Goal: Contribute content: Contribute content

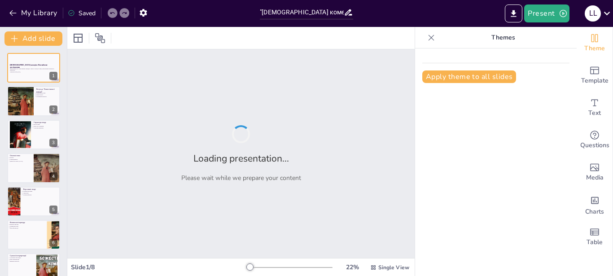
type input ""[DEMOGRAPHIC_DATA] комедія""
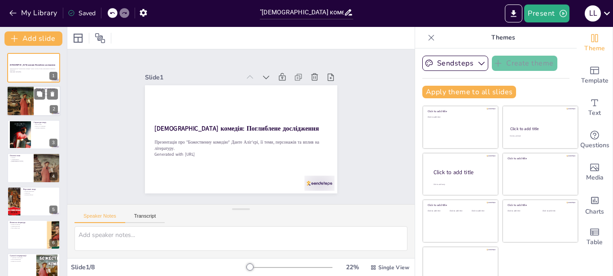
click at [22, 96] on div at bounding box center [20, 101] width 54 height 31
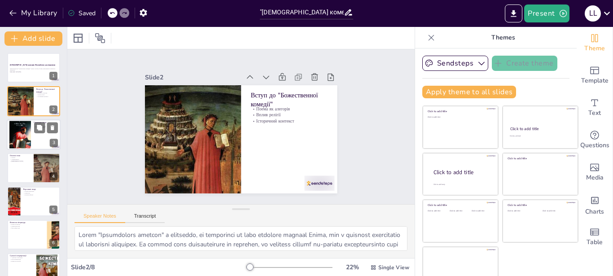
click at [19, 128] on div at bounding box center [20, 135] width 22 height 36
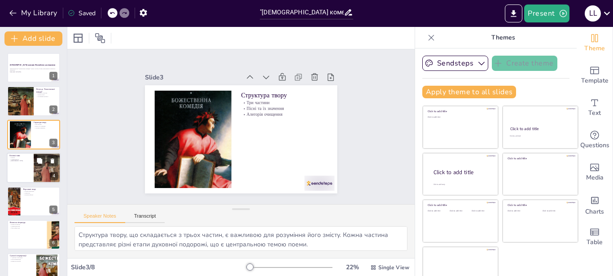
click at [19, 163] on div at bounding box center [34, 168] width 54 height 31
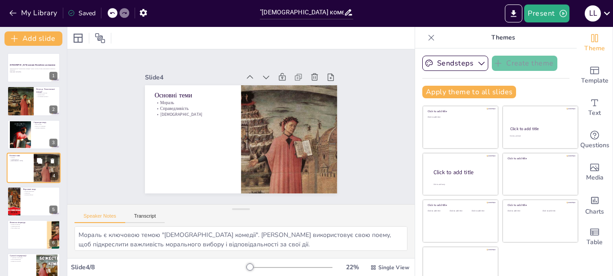
scroll to position [7, 0]
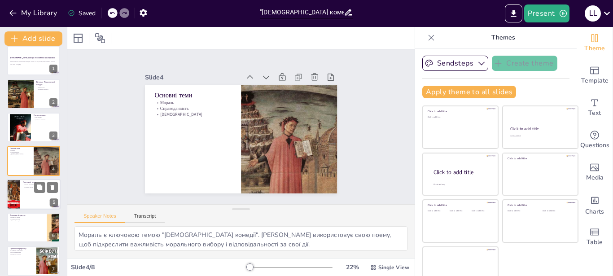
click at [19, 190] on div at bounding box center [13, 194] width 19 height 31
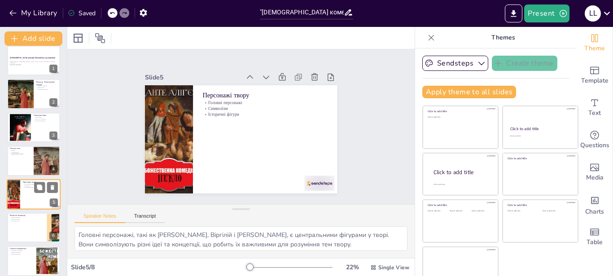
scroll to position [40, 0]
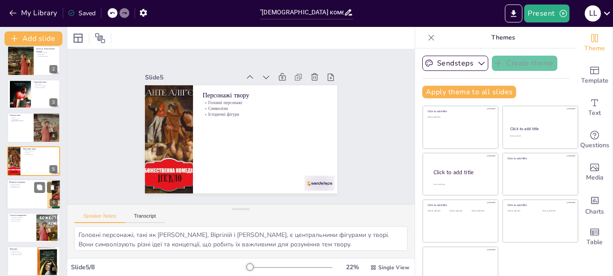
click at [22, 190] on div at bounding box center [34, 194] width 54 height 31
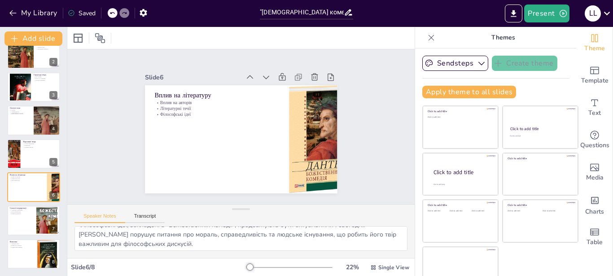
scroll to position [49, 0]
click at [22, 210] on p "Адаптації в мистецтві" at bounding box center [21, 210] width 24 height 2
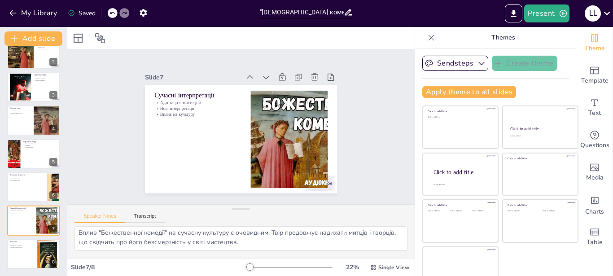
scroll to position [0, 0]
click at [22, 252] on div at bounding box center [34, 254] width 54 height 31
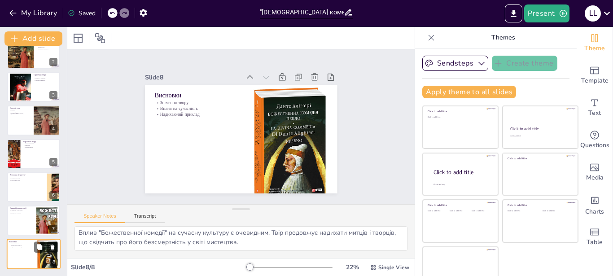
type textarea "Значення "Божественної комедії" виходить за межі літератури. Це твір, який форм…"
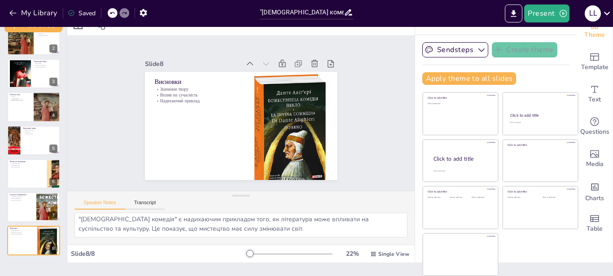
drag, startPoint x: 64, startPoint y: 256, endPoint x: 48, endPoint y: 210, distance: 48.5
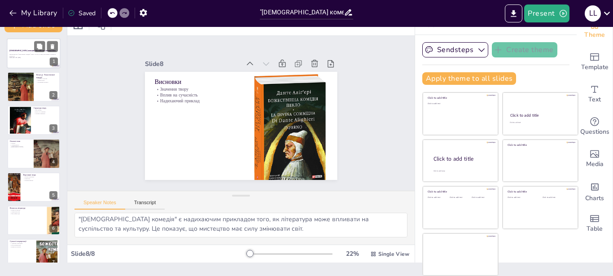
scroll to position [0, 0]
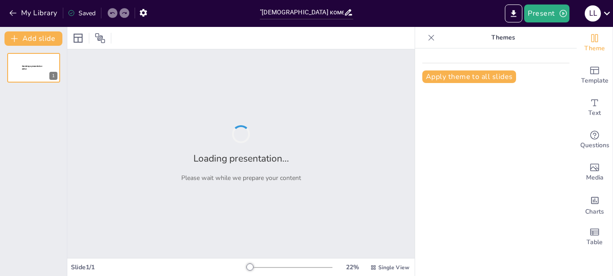
type input ""[DEMOGRAPHIC_DATA] комедія""
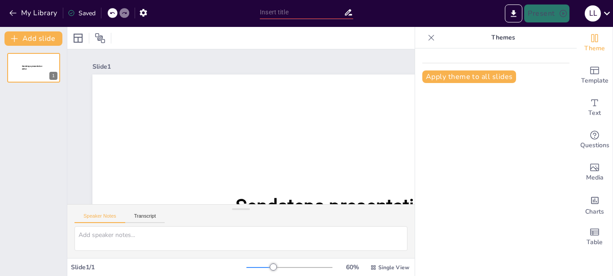
type input ""[DEMOGRAPHIC_DATA] комедія""
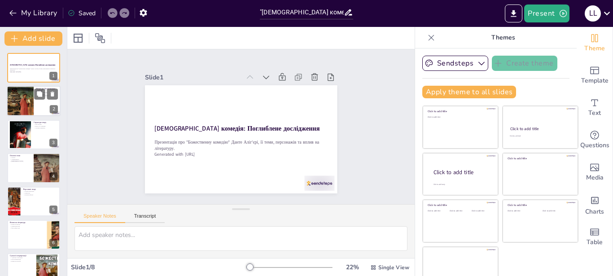
click at [18, 95] on div at bounding box center [20, 101] width 54 height 31
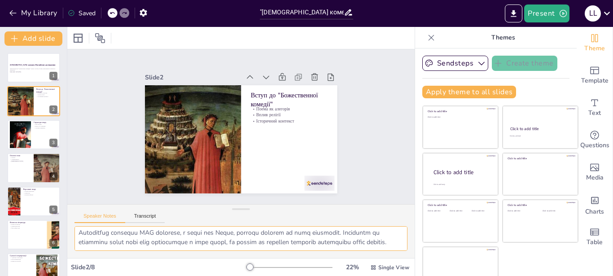
scroll to position [68, 0]
click at [31, 127] on div at bounding box center [34, 134] width 54 height 31
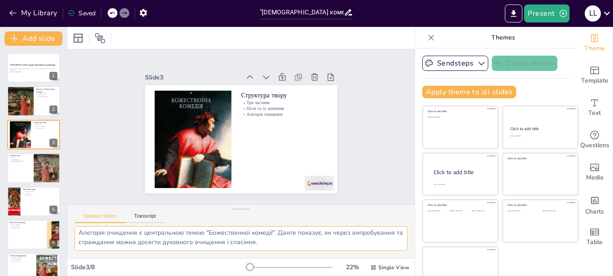
scroll to position [1, 0]
click at [31, 159] on div at bounding box center [34, 168] width 54 height 31
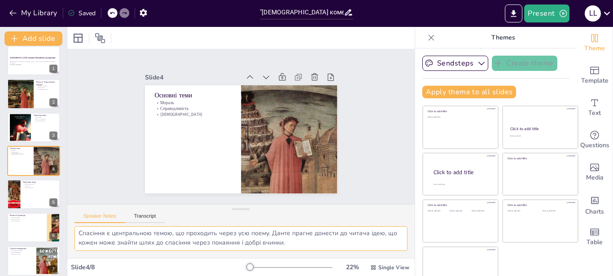
scroll to position [49, 0]
click at [34, 188] on p "Історичні фігури" at bounding box center [40, 187] width 35 height 2
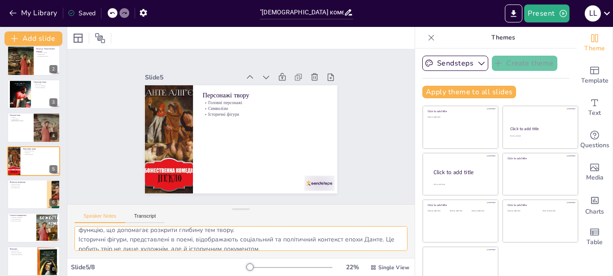
scroll to position [40, 0]
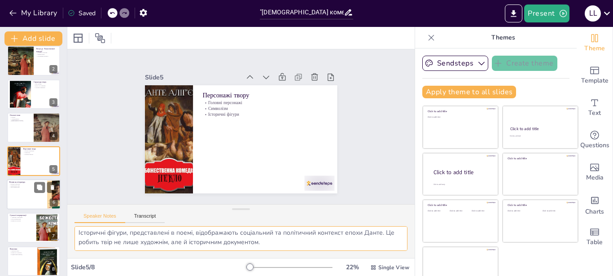
click at [34, 195] on div at bounding box center [34, 194] width 54 height 31
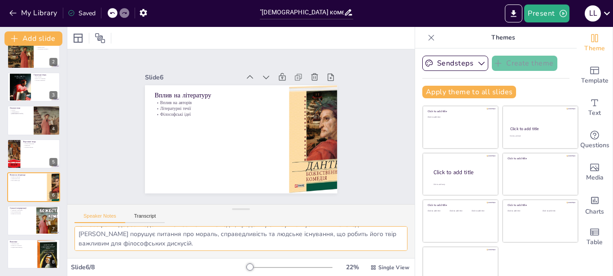
scroll to position [49, 0]
click at [28, 227] on div at bounding box center [34, 221] width 54 height 31
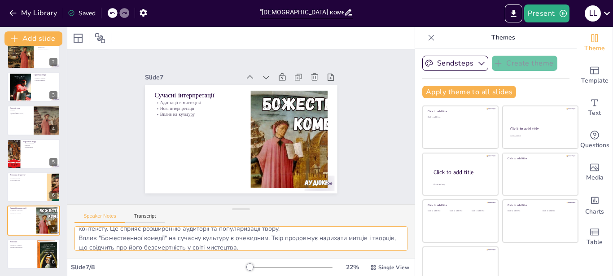
scroll to position [40, 0]
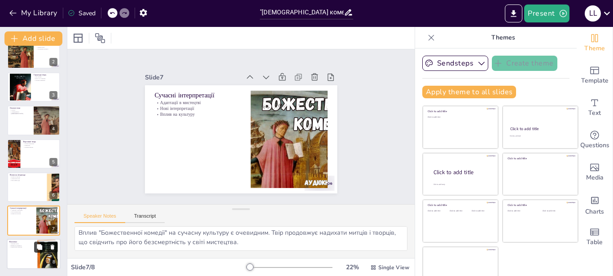
click at [38, 252] on button at bounding box center [39, 246] width 11 height 11
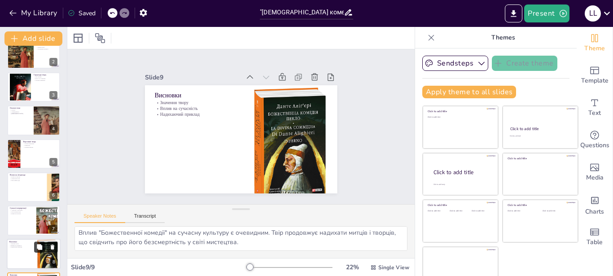
type textarea "Значення "Божественної комедії" виходить за межі літератури. Це твір, який форм…"
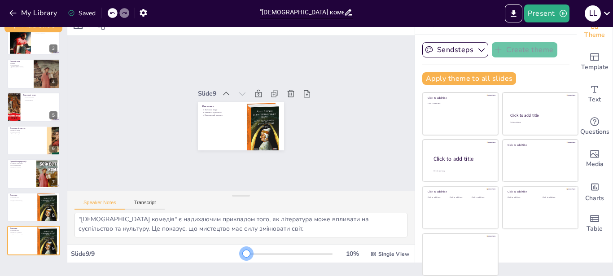
drag, startPoint x: 237, startPoint y: 253, endPoint x: 219, endPoint y: 258, distance: 18.3
click at [219, 258] on div "Slide 9 / 9 10 % Single View" at bounding box center [240, 254] width 347 height 14
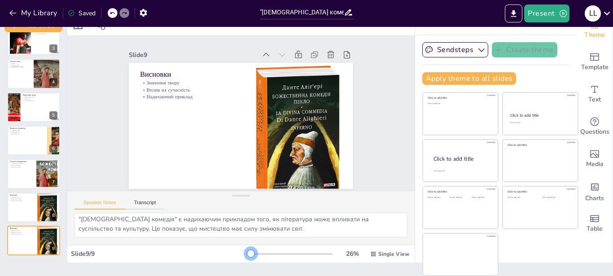
click at [247, 253] on div at bounding box center [250, 253] width 7 height 7
click at [550, 12] on button "Present" at bounding box center [546, 13] width 45 height 18
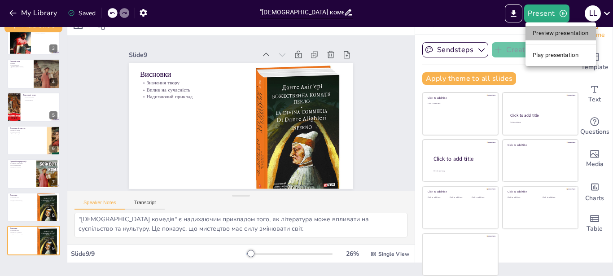
click at [547, 31] on li "Preview presentation" at bounding box center [560, 33] width 70 height 14
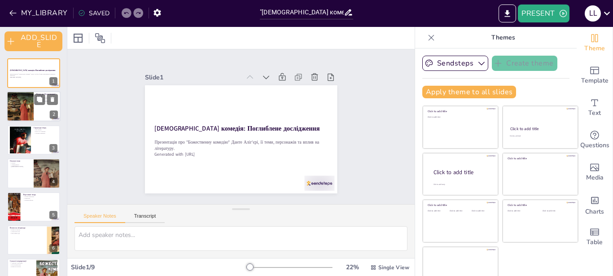
click at [14, 104] on div at bounding box center [20, 107] width 54 height 31
type textarea "Поема "Божественна комедія" є алегорією, що відображає не лише особисту подорож…"
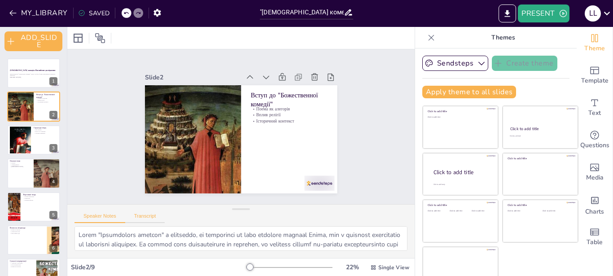
click at [141, 217] on button "Transcript" at bounding box center [145, 218] width 40 height 10
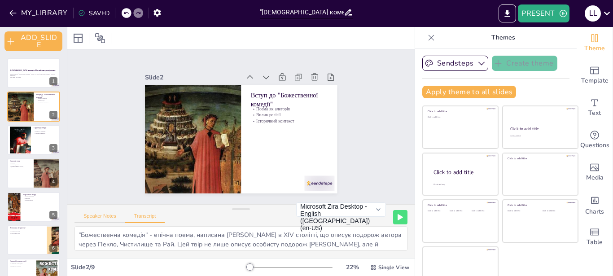
click at [101, 217] on button "Speaker Notes" at bounding box center [99, 218] width 51 height 10
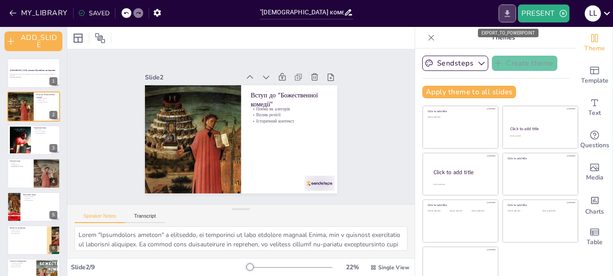
click at [503, 12] on icon "EXPORT_TO_POWERPOINT" at bounding box center [507, 13] width 9 height 9
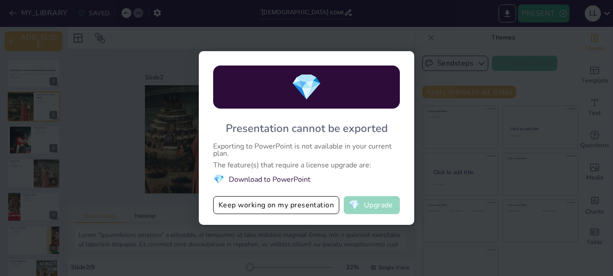
click at [378, 203] on button "💎 Upgrade" at bounding box center [372, 205] width 56 height 18
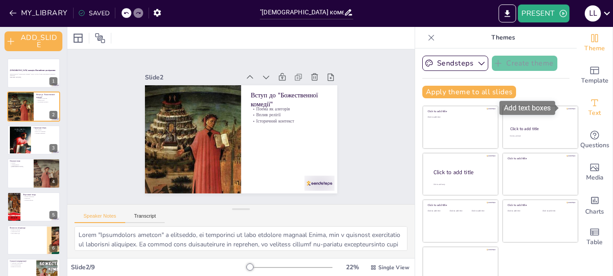
click at [589, 105] on icon "Add text boxes" at bounding box center [594, 102] width 11 height 11
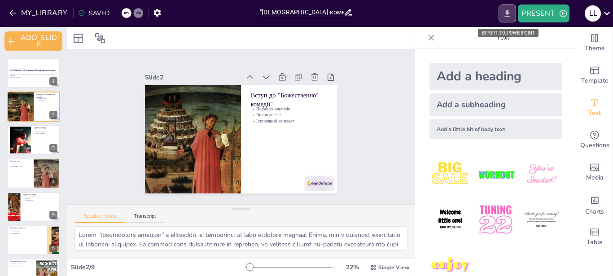
click at [502, 11] on button "EXPORT_TO_POWERPOINT" at bounding box center [507, 13] width 17 height 18
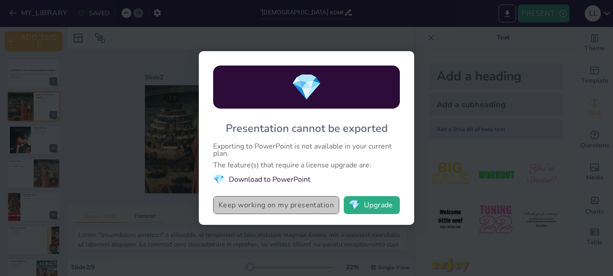
click at [296, 210] on button "Keep working on my presentation" at bounding box center [276, 205] width 126 height 18
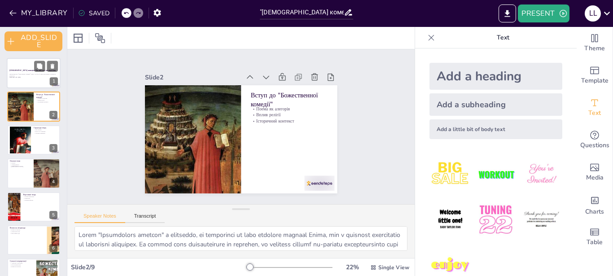
click at [34, 80] on div at bounding box center [34, 73] width 54 height 31
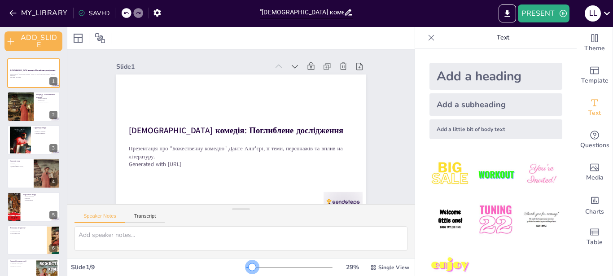
click at [249, 265] on div at bounding box center [252, 266] width 7 height 7
click at [606, 13] on icon at bounding box center [607, 14] width 6 height 4
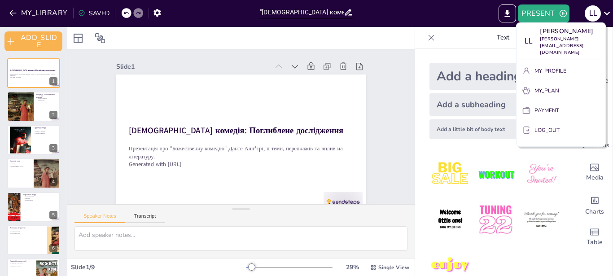
click at [454, 6] on div at bounding box center [306, 138] width 613 height 276
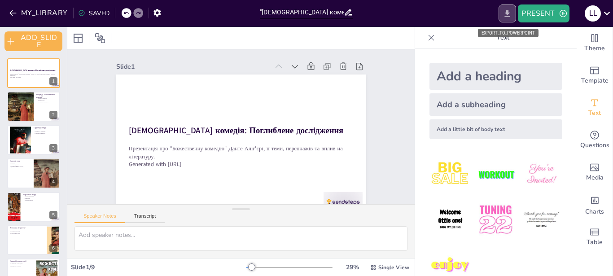
click at [503, 11] on icon "EXPORT_TO_POWERPOINT" at bounding box center [507, 13] width 9 height 9
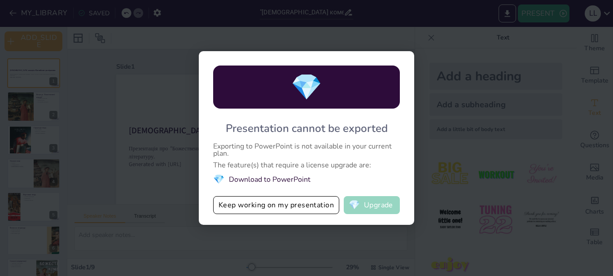
click at [349, 203] on span "💎" at bounding box center [354, 205] width 11 height 9
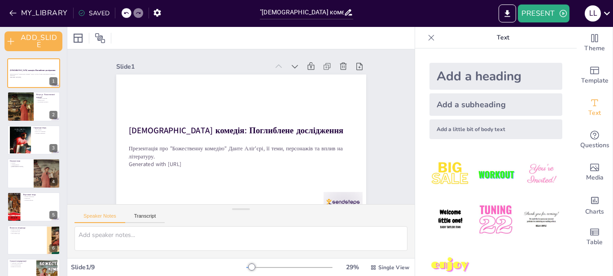
click at [86, 18] on div "SAVED" at bounding box center [92, 12] width 36 height 16
click at [88, 12] on div "SAVED" at bounding box center [93, 13] width 31 height 9
click at [79, 14] on icon at bounding box center [81, 12] width 7 height 7
click at [90, 11] on div "SAVED" at bounding box center [93, 13] width 31 height 9
click at [46, 12] on button "MY_LIBRARY" at bounding box center [39, 13] width 65 height 14
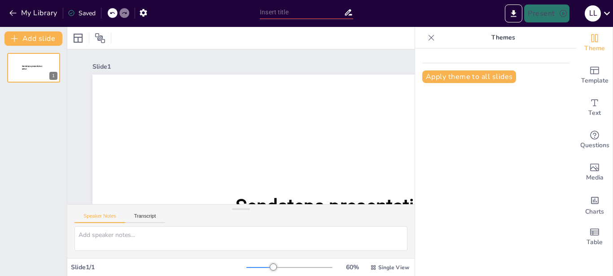
type input ""[DEMOGRAPHIC_DATA] комедія""
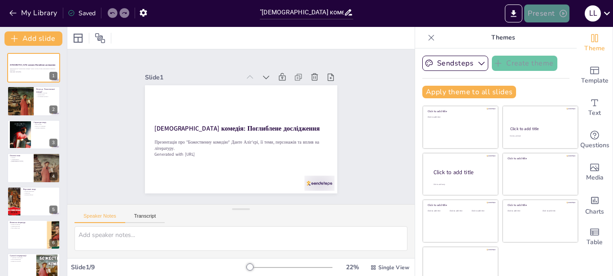
click at [537, 16] on button "Present" at bounding box center [546, 13] width 45 height 18
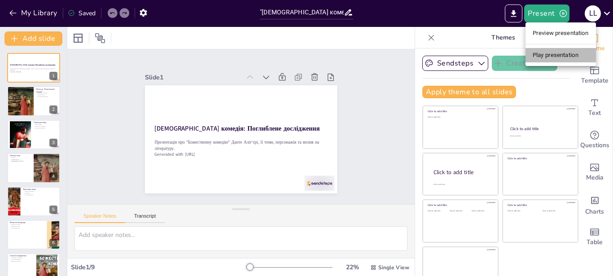
click at [543, 53] on li "Play presentation" at bounding box center [560, 55] width 70 height 14
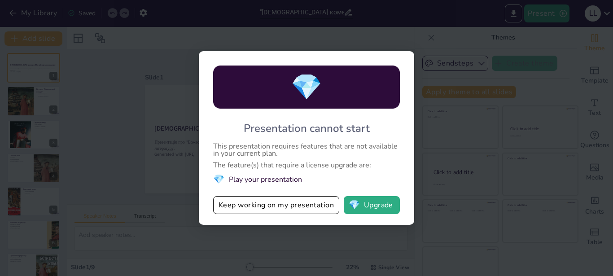
click at [454, 164] on div "💎 Presentation cannot start This presentation requires features that are not av…" at bounding box center [306, 138] width 613 height 276
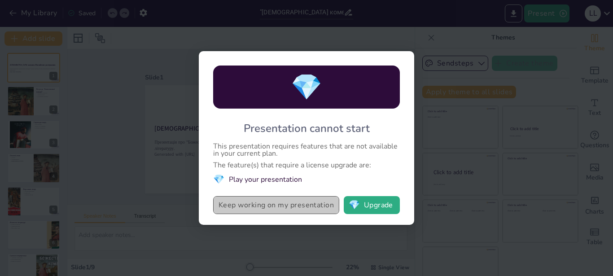
click at [317, 211] on button "Keep working on my presentation" at bounding box center [276, 205] width 126 height 18
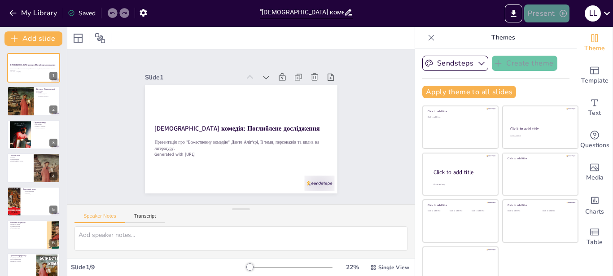
click at [554, 10] on button "Present" at bounding box center [546, 13] width 45 height 18
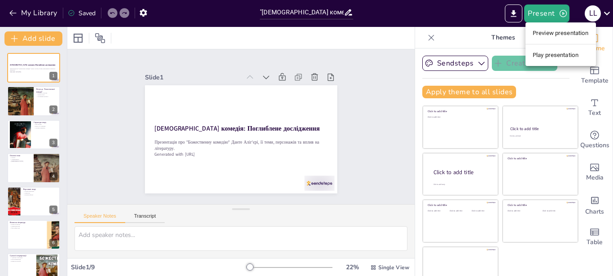
click at [554, 32] on li "Preview presentation" at bounding box center [560, 33] width 70 height 14
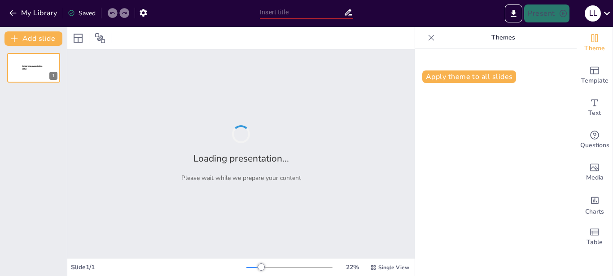
type input ""[DEMOGRAPHIC_DATA] комедія""
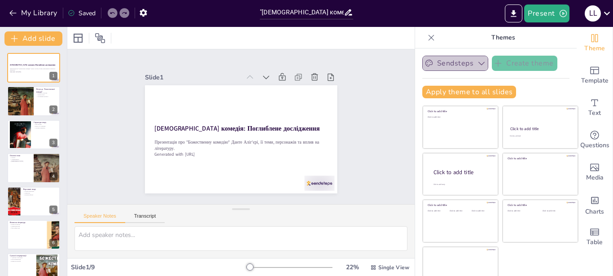
click at [429, 64] on button "Sendsteps" at bounding box center [455, 63] width 66 height 15
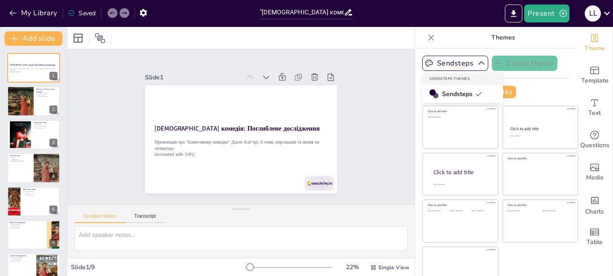
click at [380, 101] on div "Slide 1 Божественна комедія: Поглиблене дослідження Презентація про "Божественн…" at bounding box center [240, 126] width 347 height 155
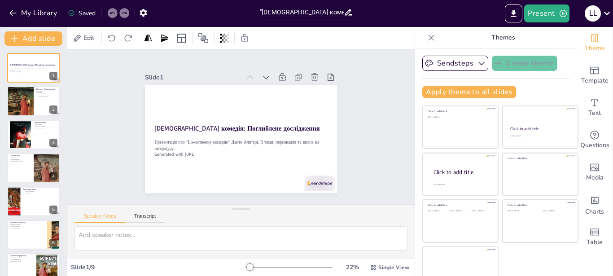
click at [359, 52] on div "Slide 1 Божественна комедія: Поглиблене дослідження Презентація про "Божественн…" at bounding box center [240, 126] width 347 height 155
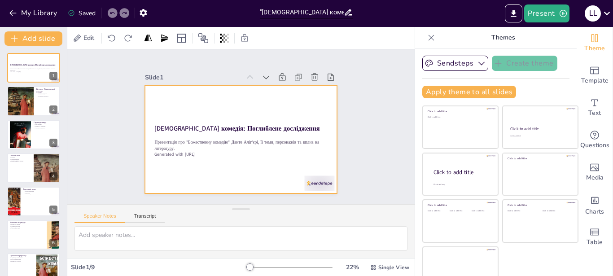
click at [227, 118] on div at bounding box center [239, 138] width 202 height 127
click at [252, 102] on div at bounding box center [241, 139] width 192 height 108
